Goal: Obtain resource: Obtain resource

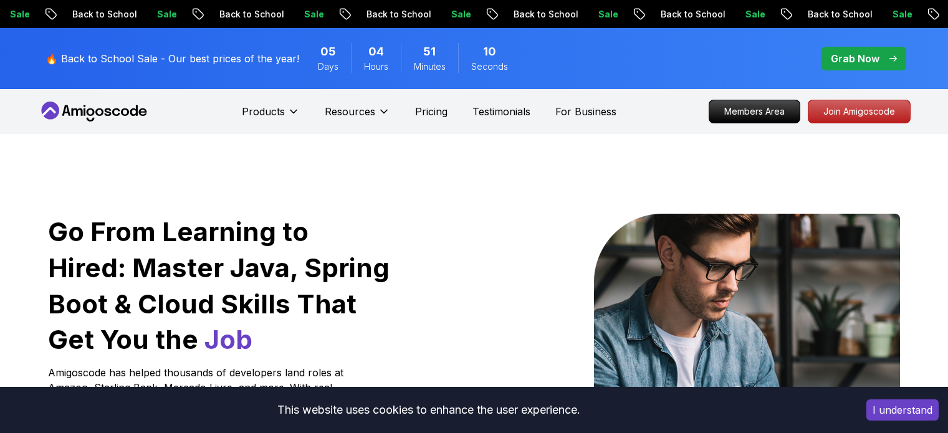
click at [874, 57] on p "Grab Now" at bounding box center [855, 58] width 49 height 15
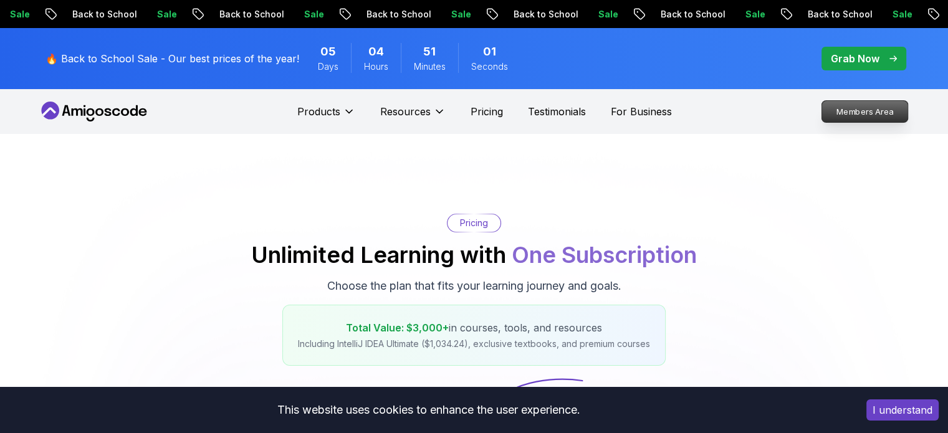
click at [859, 112] on p "Members Area" at bounding box center [865, 111] width 86 height 21
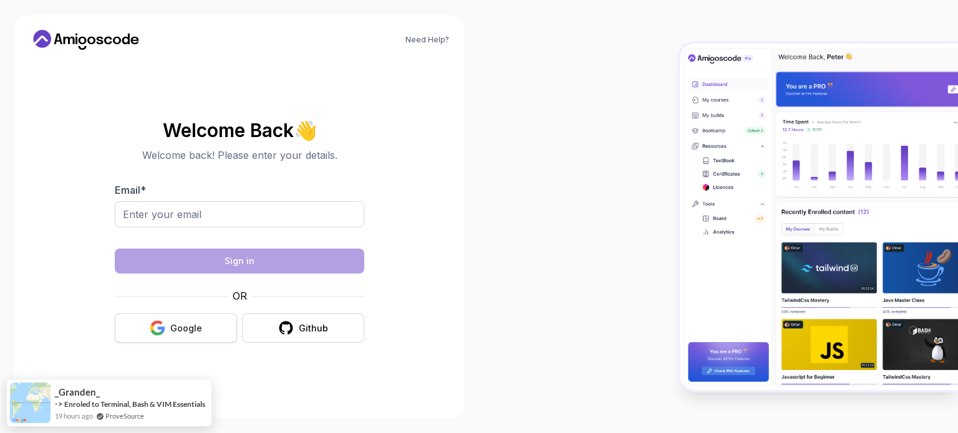
click at [169, 330] on button "Google" at bounding box center [176, 328] width 122 height 29
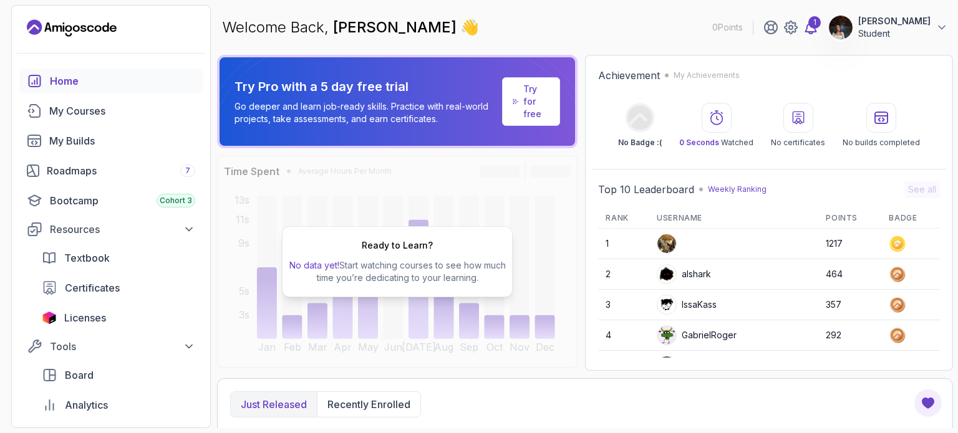
click at [805, 31] on icon at bounding box center [810, 27] width 11 height 12
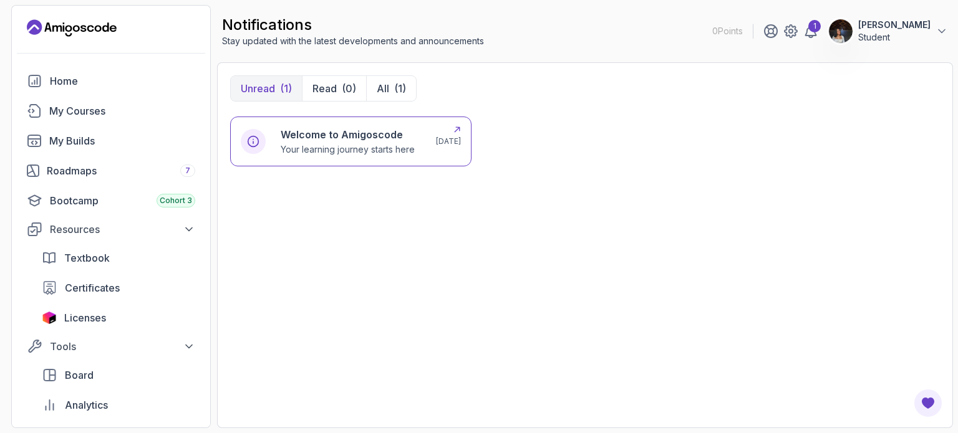
click at [436, 138] on p "2 months ago" at bounding box center [448, 142] width 25 height 10
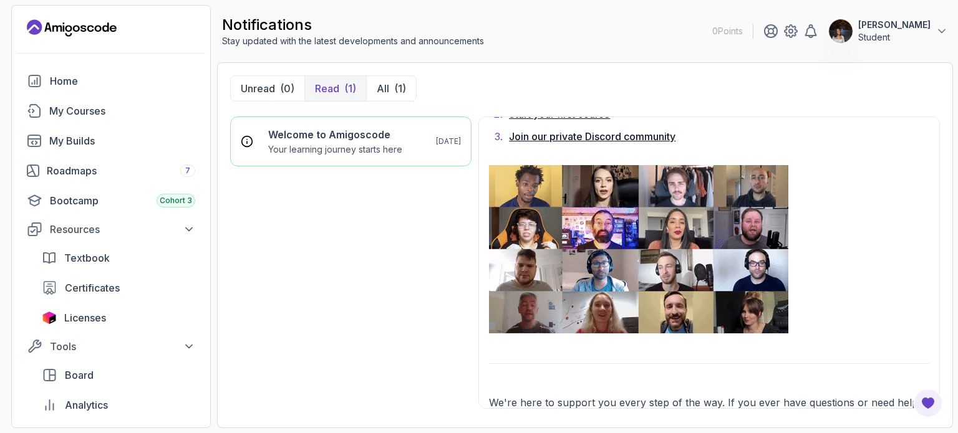
scroll to position [1072, 0]
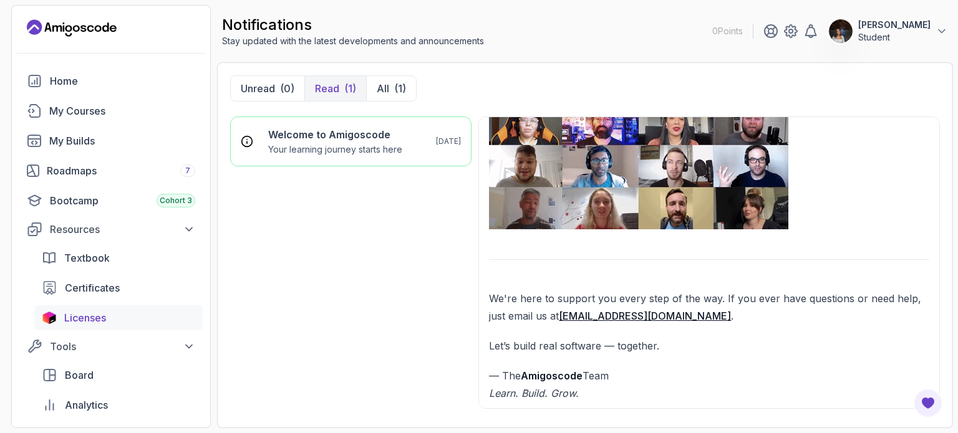
click at [133, 316] on div "Licenses" at bounding box center [129, 317] width 131 height 15
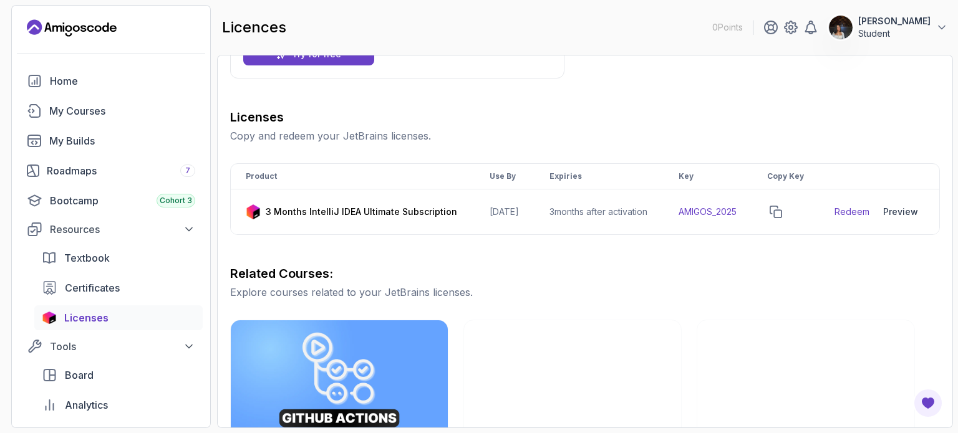
scroll to position [135, 0]
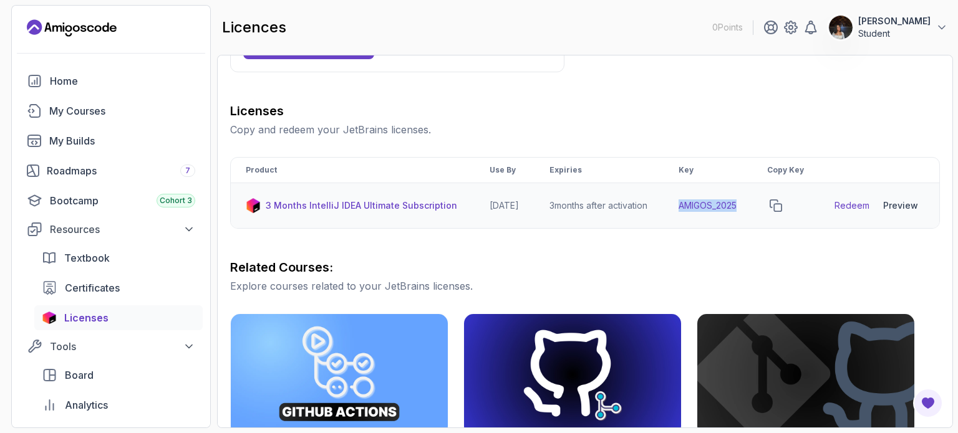
drag, startPoint x: 751, startPoint y: 216, endPoint x: 688, endPoint y: 217, distance: 62.3
click at [688, 217] on td "AMIGOS_2025" at bounding box center [707, 206] width 89 height 46
click at [766, 249] on div "Licenses Copy and redeem your JetBrains licenses. Product Use By Expiries Key C…" at bounding box center [584, 394] width 709 height 584
click at [781, 211] on icon "copy-button" at bounding box center [775, 205] width 11 height 11
click at [894, 212] on div "Preview" at bounding box center [900, 205] width 35 height 12
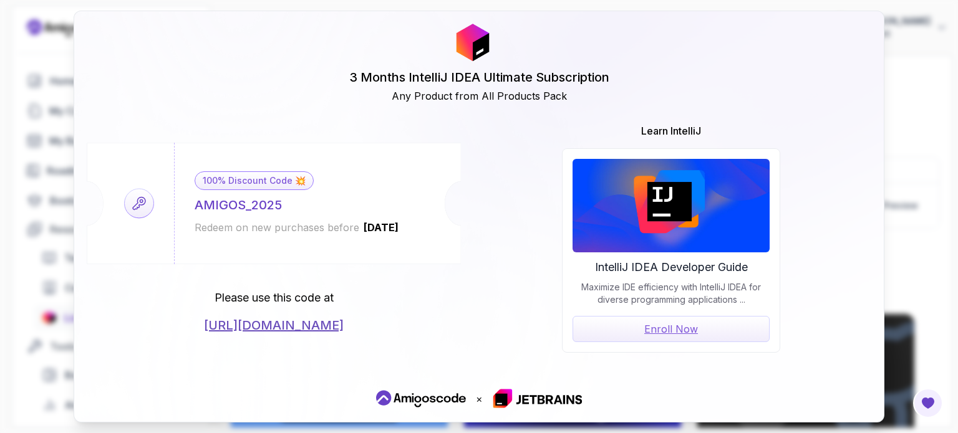
click at [334, 325] on link "https://jetbrains.com/store/redeem/" at bounding box center [274, 325] width 140 height 17
